Goal: Information Seeking & Learning: Learn about a topic

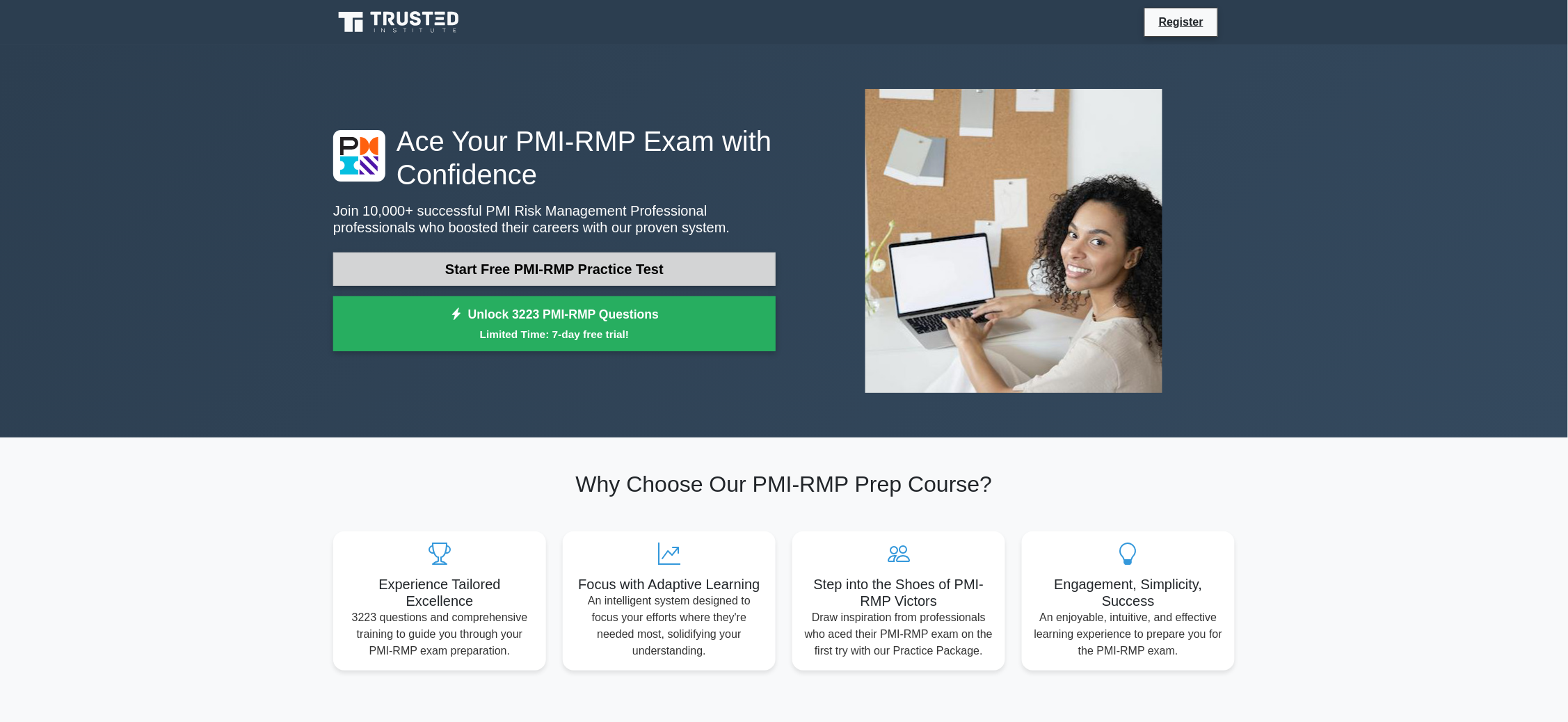
click at [535, 267] on link "Start Free PMI-RMP Practice Test" at bounding box center [554, 269] width 442 height 34
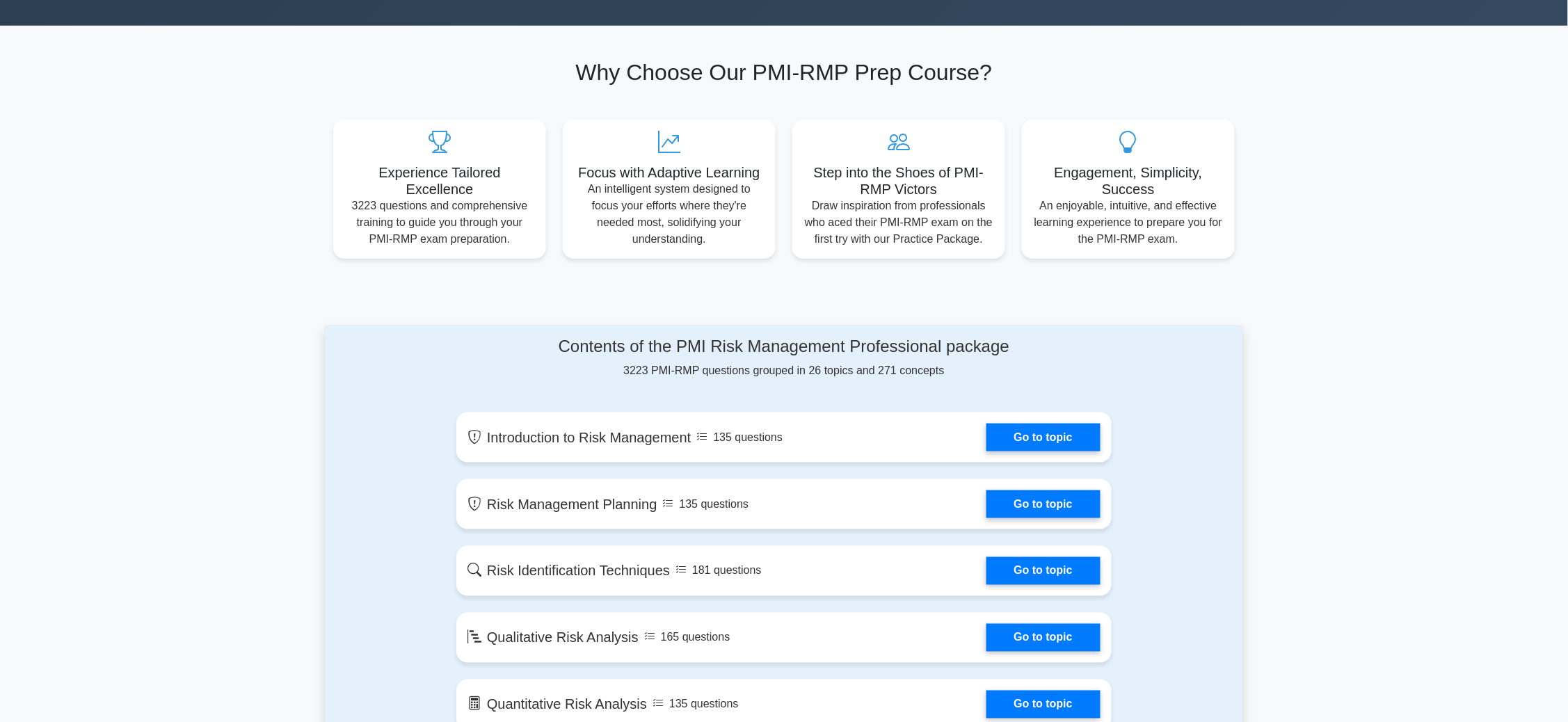
scroll to position [313, 0]
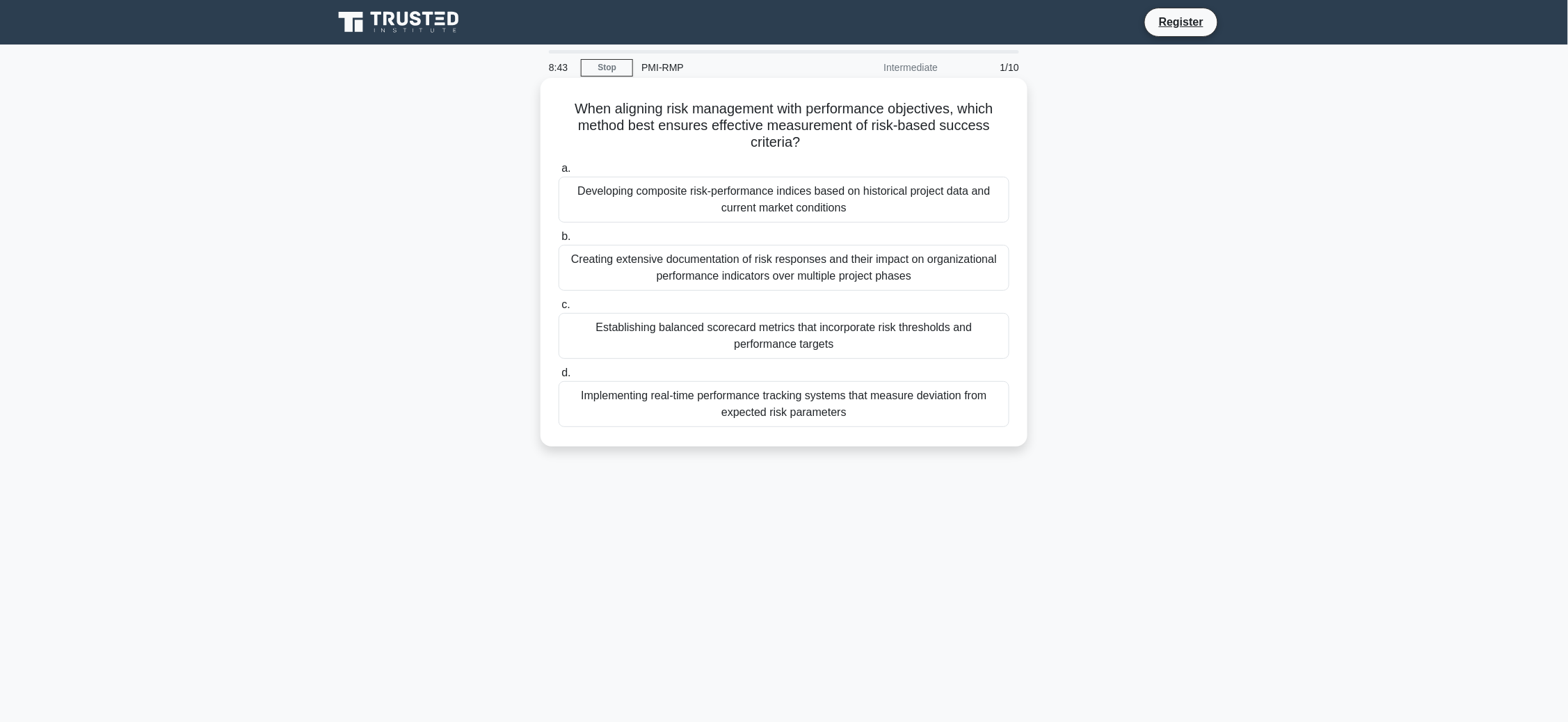
click at [828, 330] on div "Establishing balanced scorecard metrics that incorporate risk thresholds and pe…" at bounding box center [784, 336] width 451 height 46
click at [559, 310] on input "c. Establishing balanced scorecard metrics that incorporate risk thresholds and…" at bounding box center [559, 305] width 0 height 9
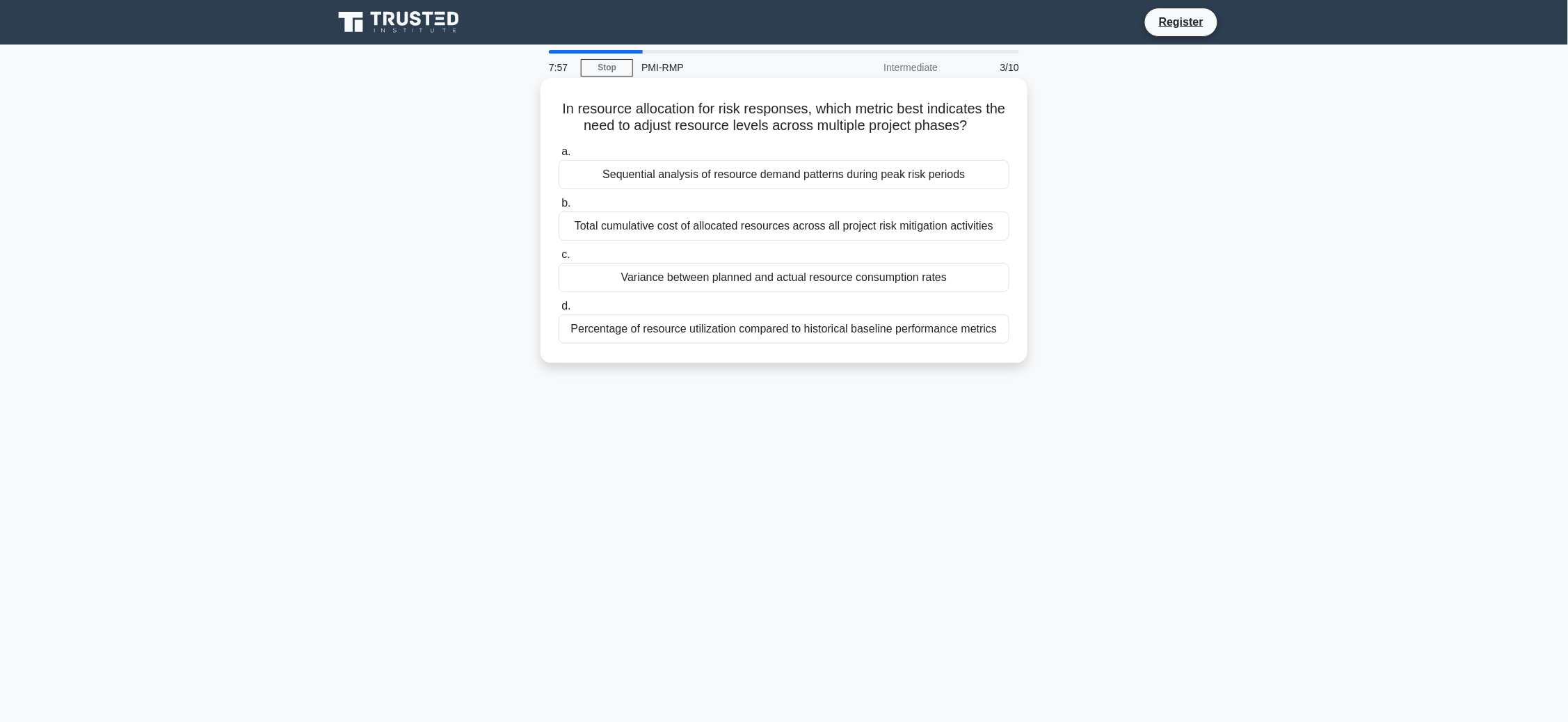
click at [750, 281] on div "Variance between planned and actual resource consumption rates" at bounding box center [784, 277] width 451 height 29
click at [559, 260] on input "c. Variance between planned and actual resource consumption rates" at bounding box center [559, 255] width 0 height 9
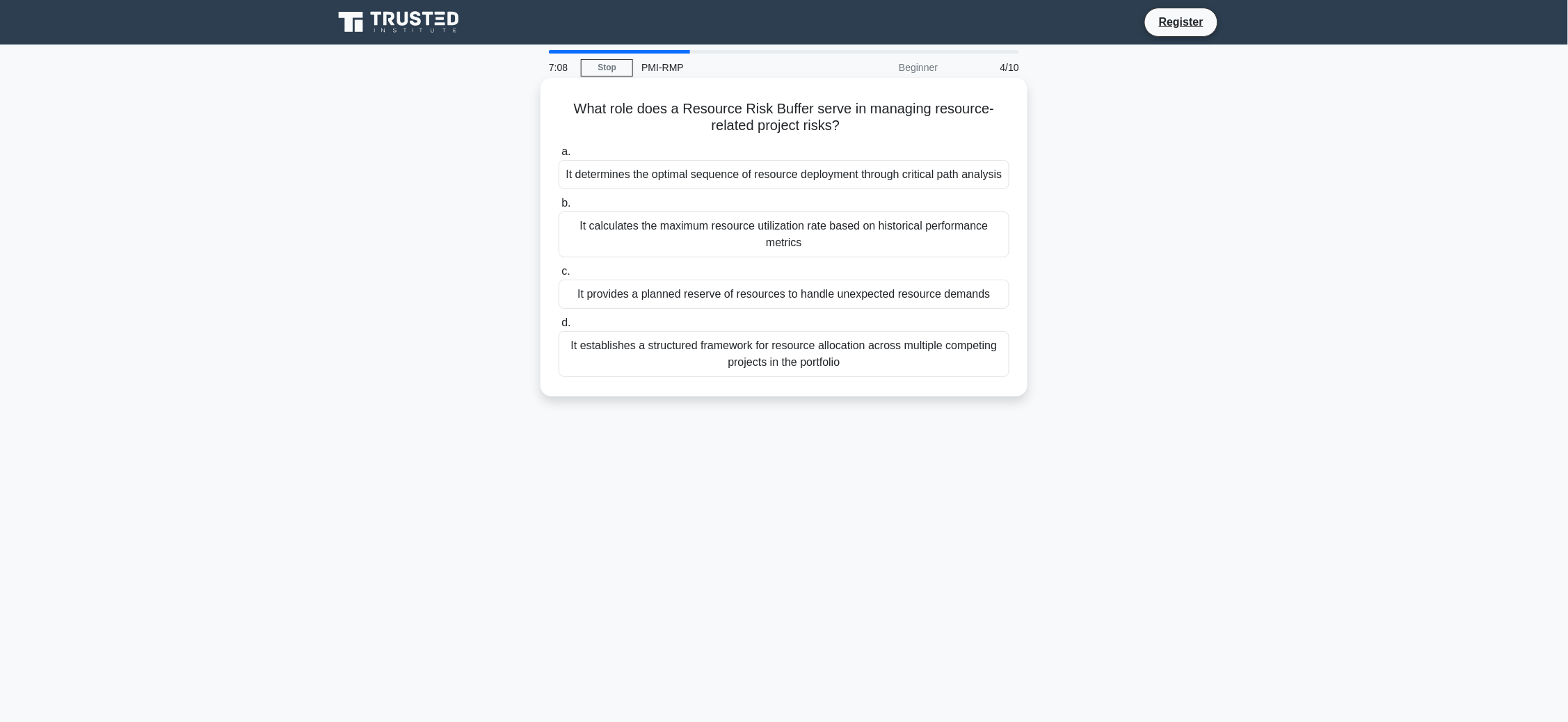
click at [817, 298] on div "It provides a planned reserve of resources to handle unexpected resource demands" at bounding box center [784, 294] width 451 height 29
click at [559, 276] on input "c. It provides a planned reserve of resources to handle unexpected resource dem…" at bounding box center [559, 271] width 0 height 9
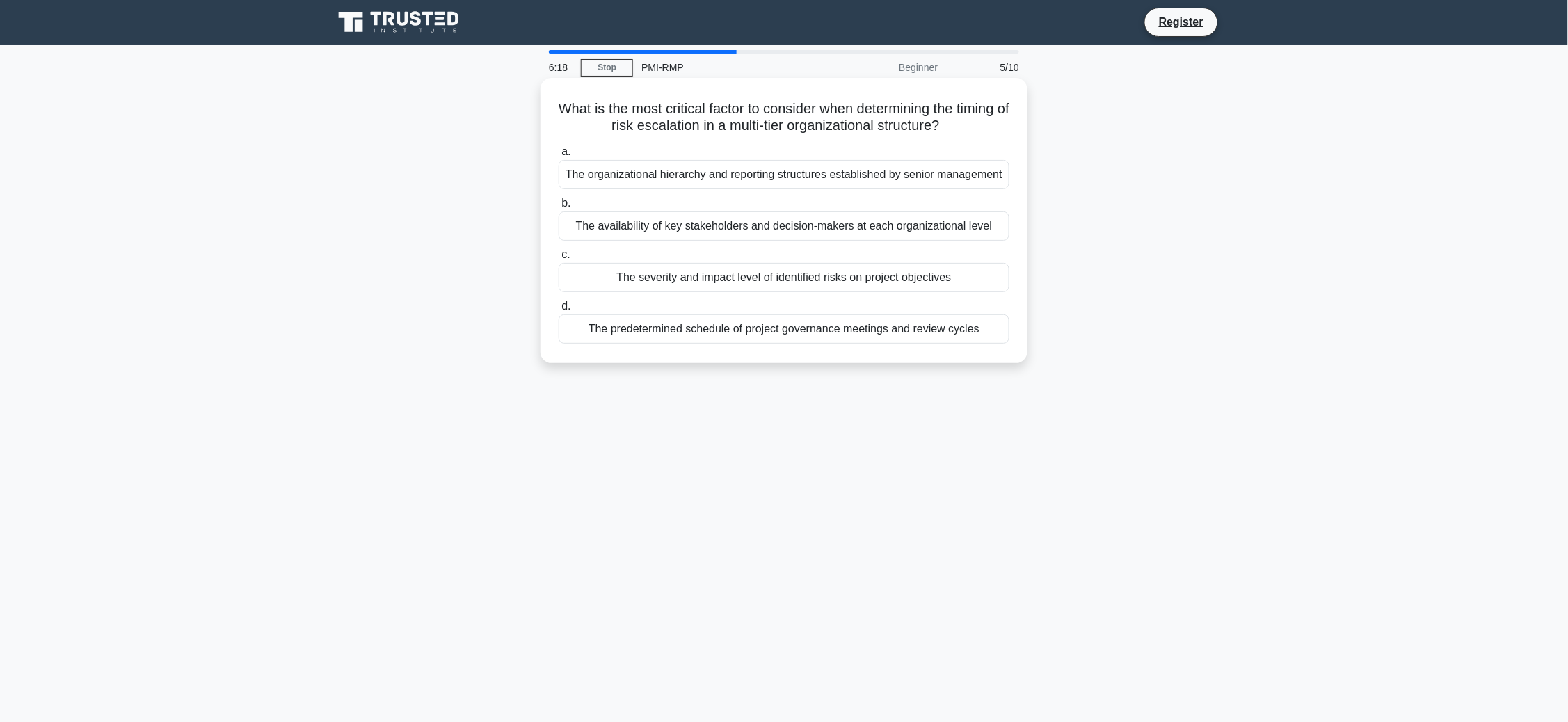
click at [737, 175] on div "The organizational hierarchy and reporting structures established by senior man…" at bounding box center [784, 175] width 451 height 29
click at [559, 157] on input "a. The organizational hierarchy and reporting structures established by senior …" at bounding box center [559, 152] width 0 height 9
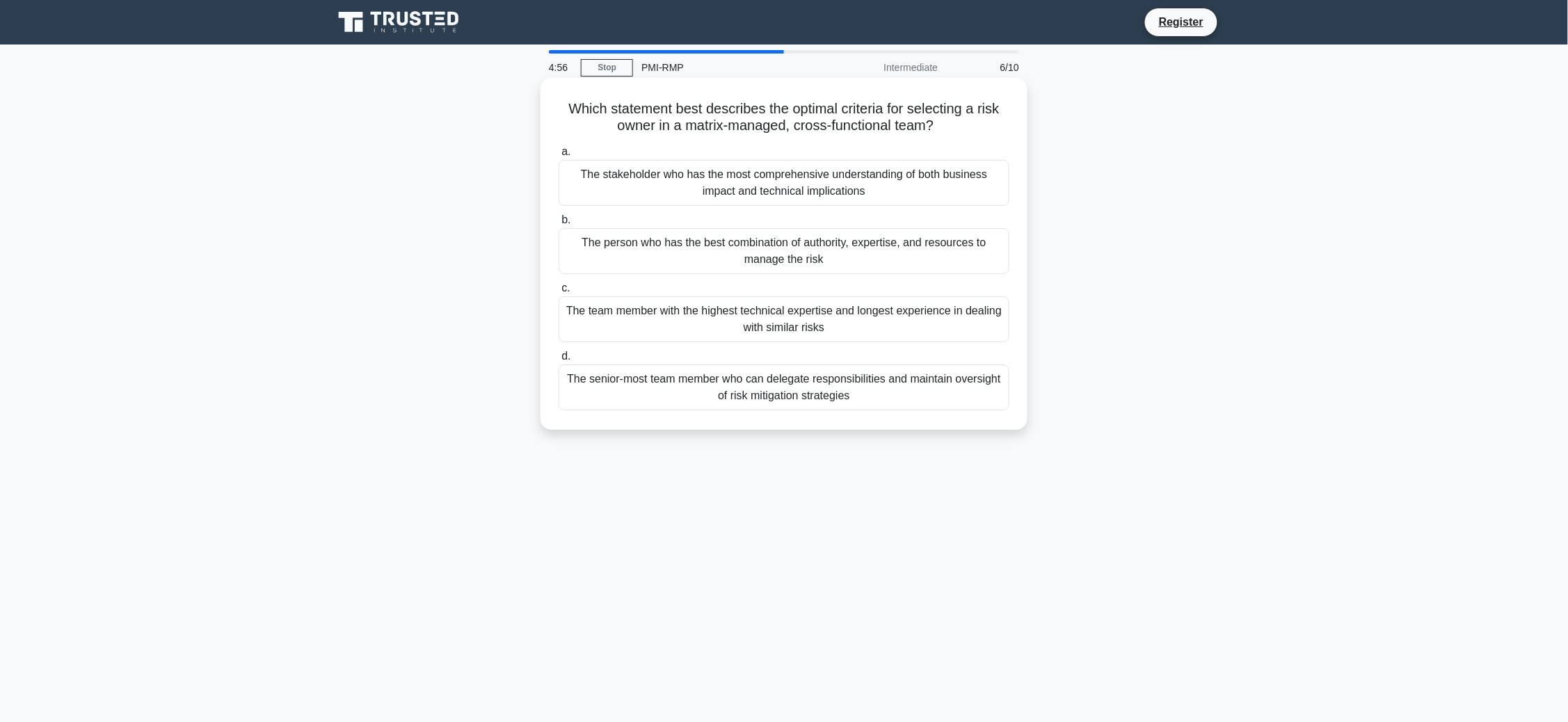
click at [750, 219] on label "b. The person who has the best combination of authority, expertise, and resourc…" at bounding box center [784, 243] width 451 height 63
click at [559, 219] on input "b. The person who has the best combination of authority, expertise, and resourc…" at bounding box center [559, 220] width 0 height 9
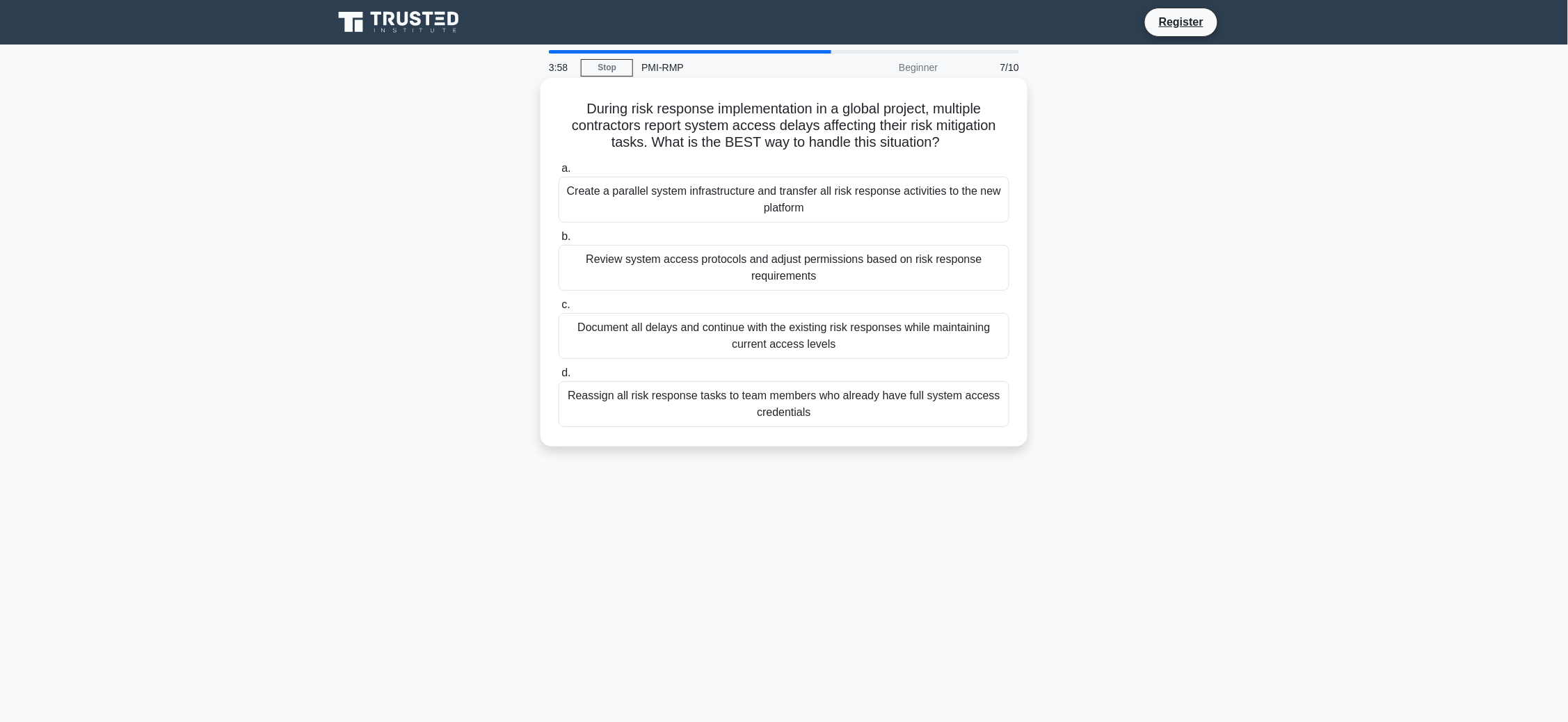
click at [621, 317] on div "Document all delays and continue with the existing risk responses while maintai…" at bounding box center [784, 336] width 451 height 46
click at [559, 310] on input "c. Document all delays and continue with the existing risk responses while main…" at bounding box center [559, 305] width 0 height 9
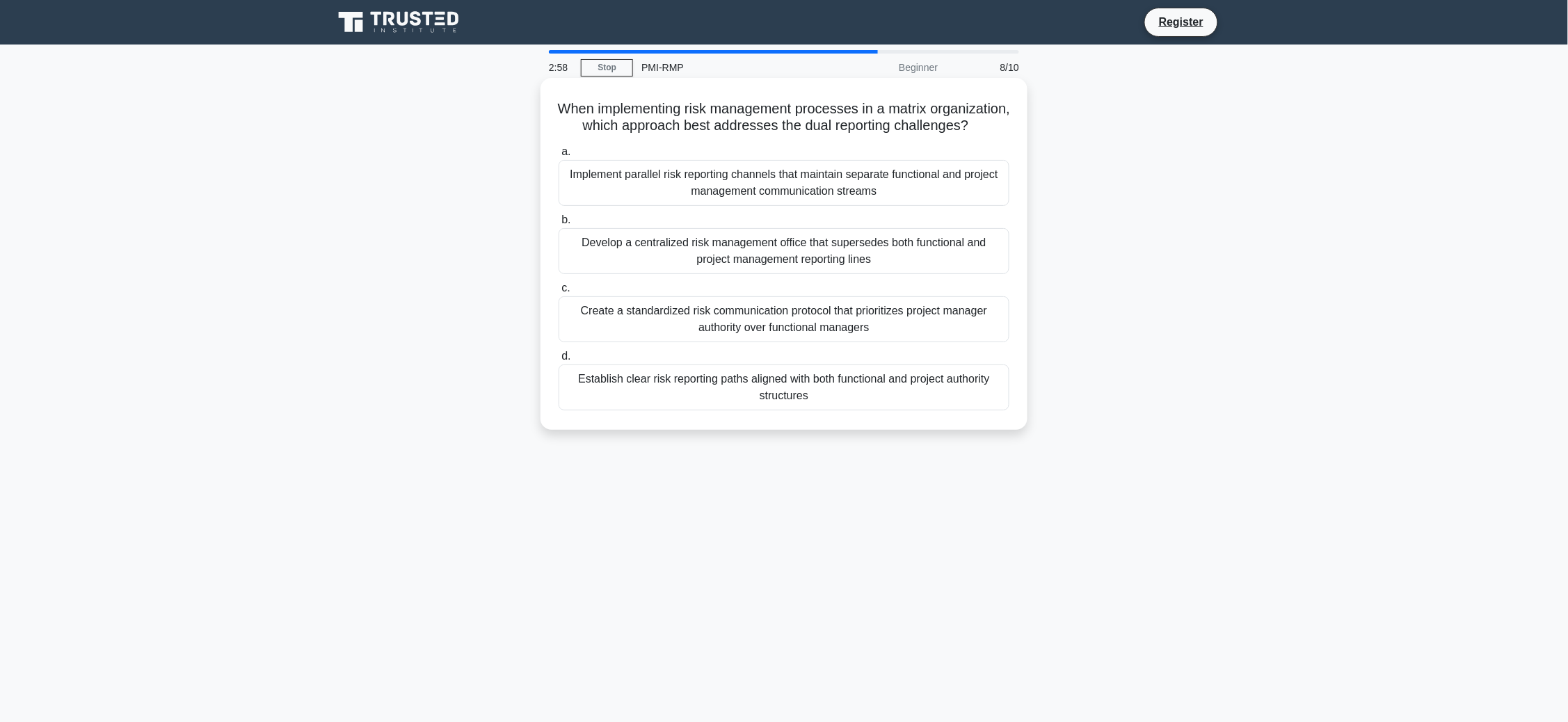
click at [759, 260] on div "Develop a centralized risk management office that supersedes both functional an…" at bounding box center [784, 251] width 451 height 46
click at [559, 225] on input "b. Develop a centralized risk management office that supersedes both functional…" at bounding box center [559, 220] width 0 height 9
click at [780, 189] on div "Risk tolerance defines the broad organizational approach while risk appetite se…" at bounding box center [784, 183] width 451 height 46
click at [559, 157] on input "a. Risk tolerance defines the broad organizational approach while risk appetite…" at bounding box center [559, 152] width 0 height 9
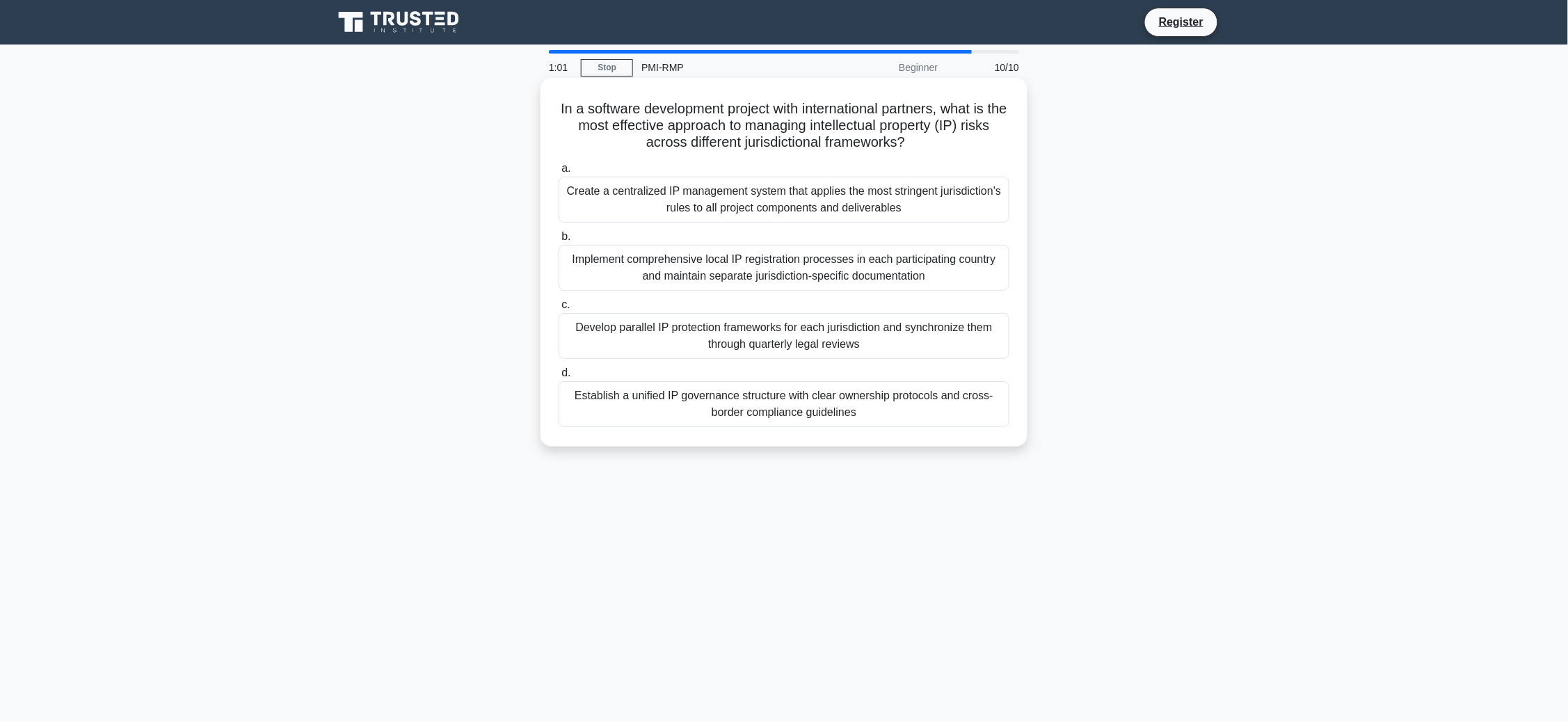
click at [770, 413] on div "Establish a unified IP governance structure with clear ownership protocols and …" at bounding box center [784, 404] width 451 height 46
click at [559, 377] on input "d. Establish a unified IP governance structure with clear ownership protocols a…" at bounding box center [559, 373] width 0 height 9
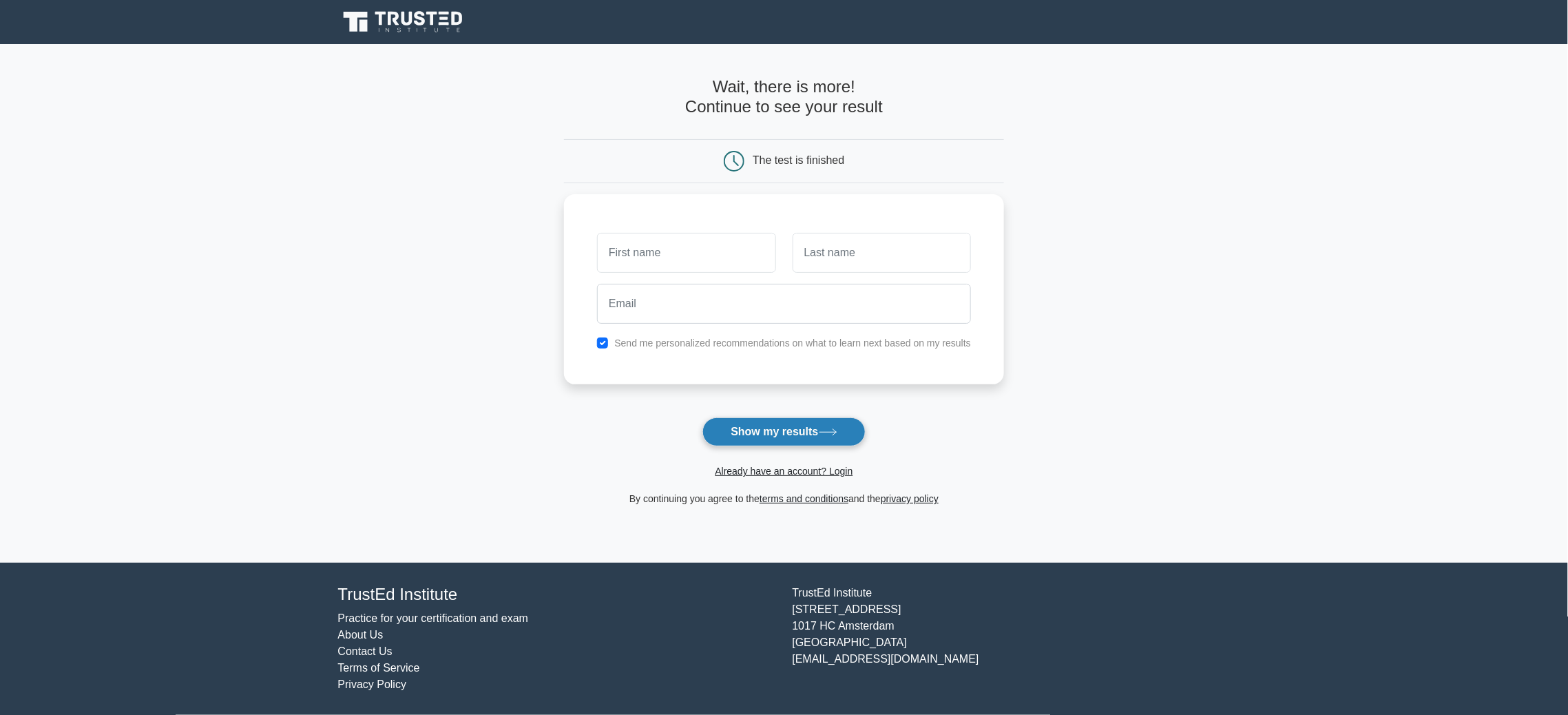
click at [776, 434] on button "Show my results" at bounding box center [783, 431] width 162 height 29
click at [784, 427] on button "Show my results" at bounding box center [783, 431] width 162 height 29
click at [647, 250] on input "text" at bounding box center [687, 250] width 179 height 40
type input "[PERSON_NAME]"
click at [780, 430] on button "Show my results" at bounding box center [783, 431] width 162 height 29
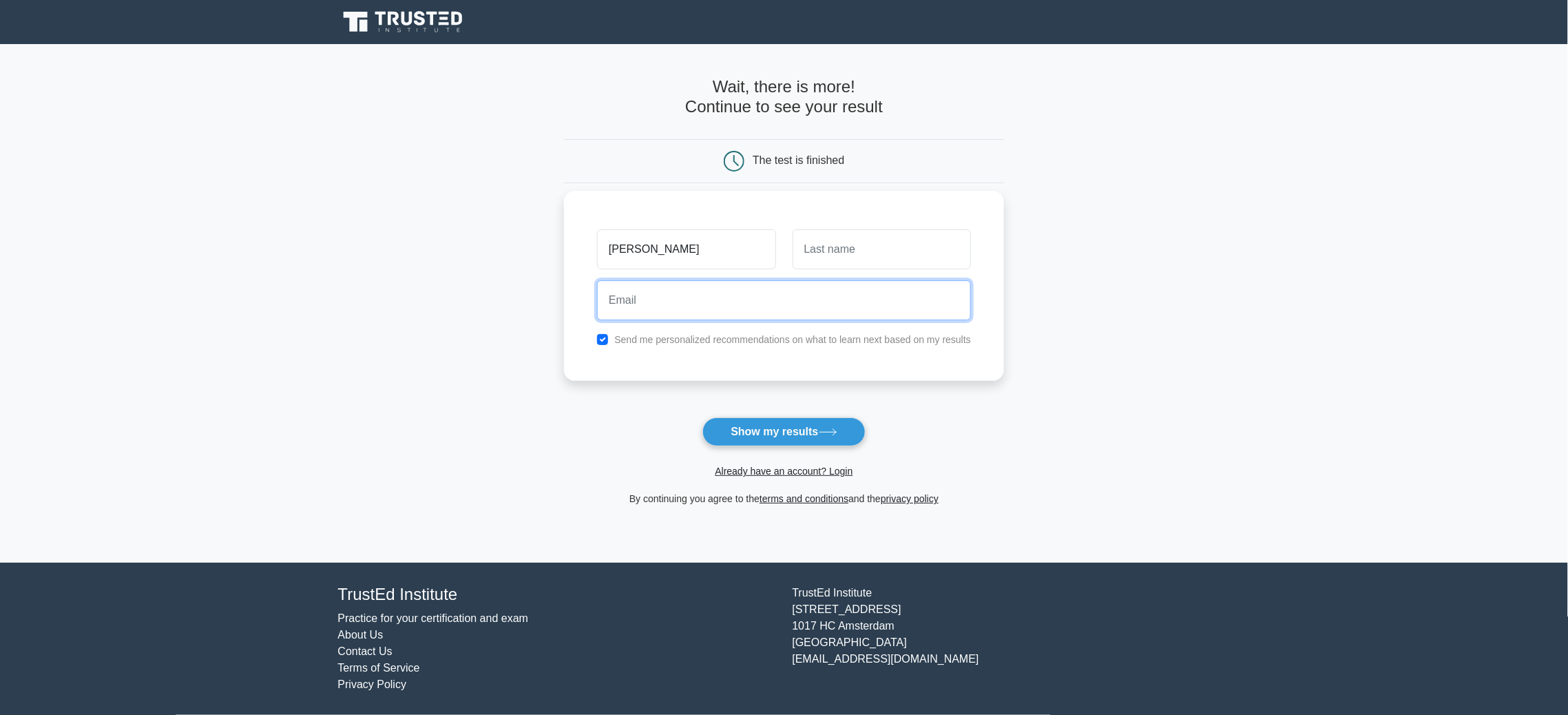
click at [828, 283] on input "email" at bounding box center [784, 301] width 374 height 40
click at [822, 250] on input "text" at bounding box center [881, 250] width 179 height 40
type input "Pacheco"
click at [659, 304] on input "email" at bounding box center [784, 301] width 374 height 40
type input "americopacheco72@gmail.com"
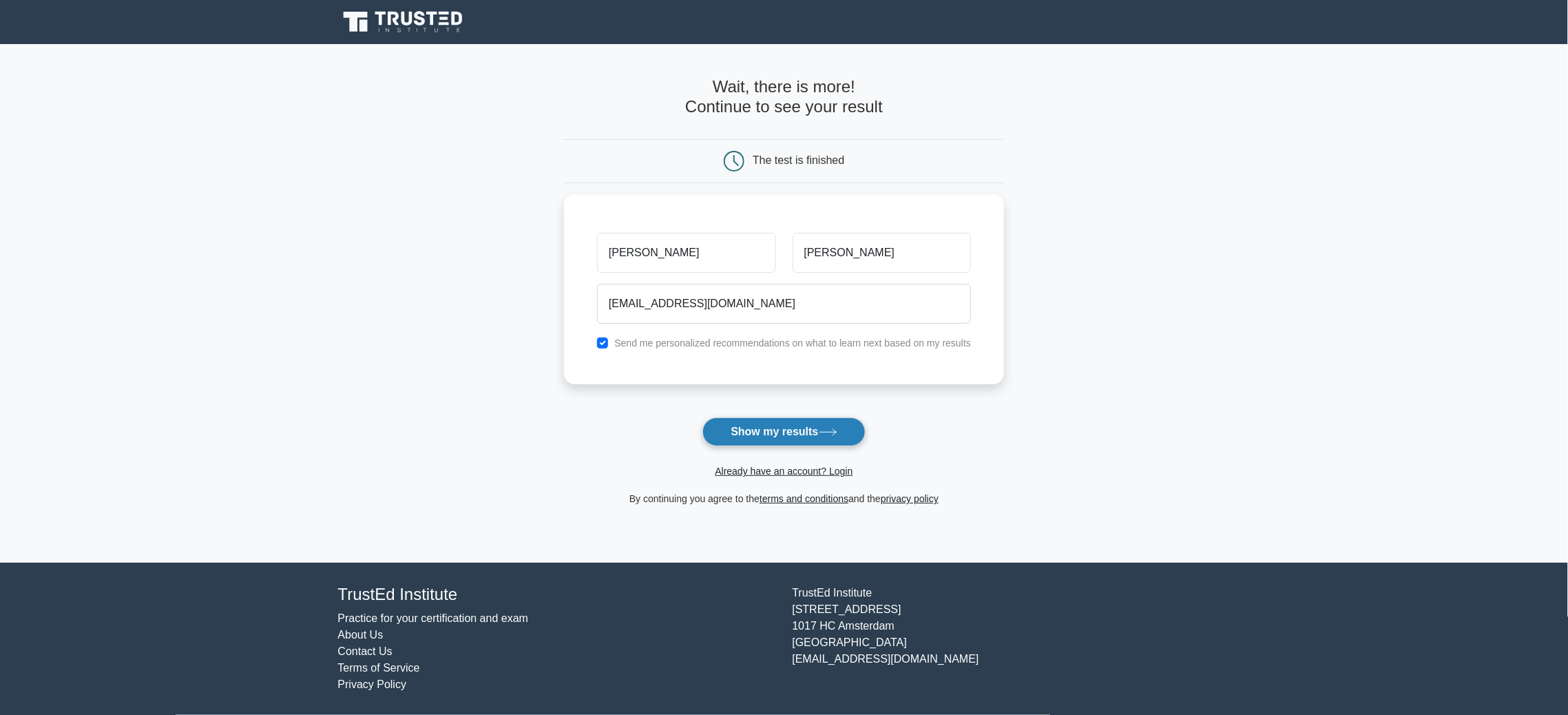
click at [774, 432] on button "Show my results" at bounding box center [783, 431] width 162 height 29
